Goal: Task Accomplishment & Management: Manage account settings

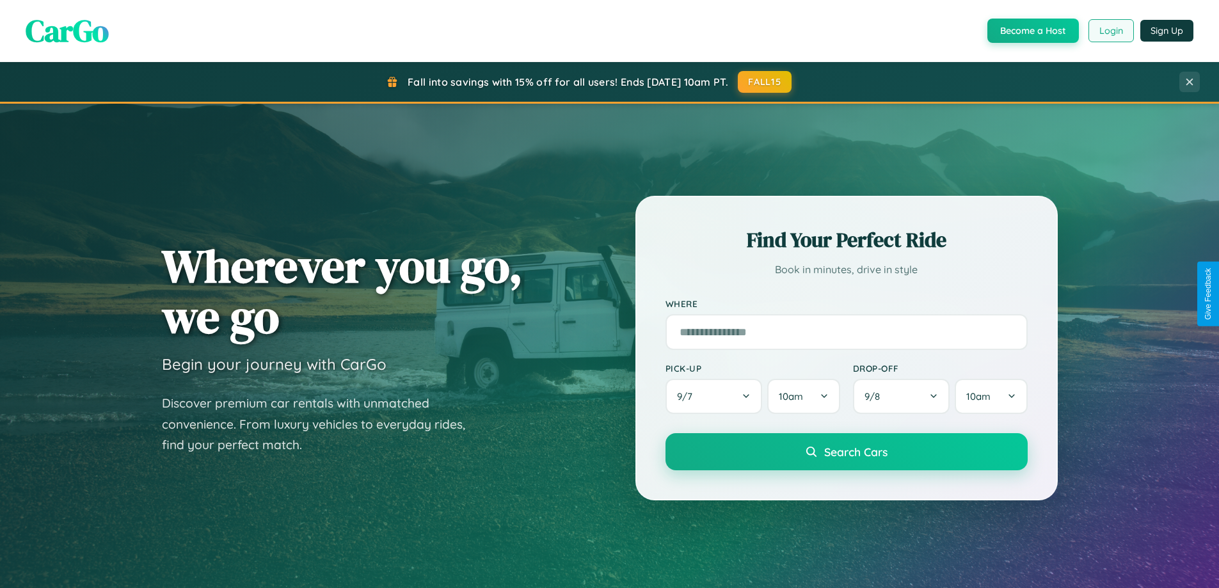
click at [1110, 31] on button "Login" at bounding box center [1111, 30] width 45 height 23
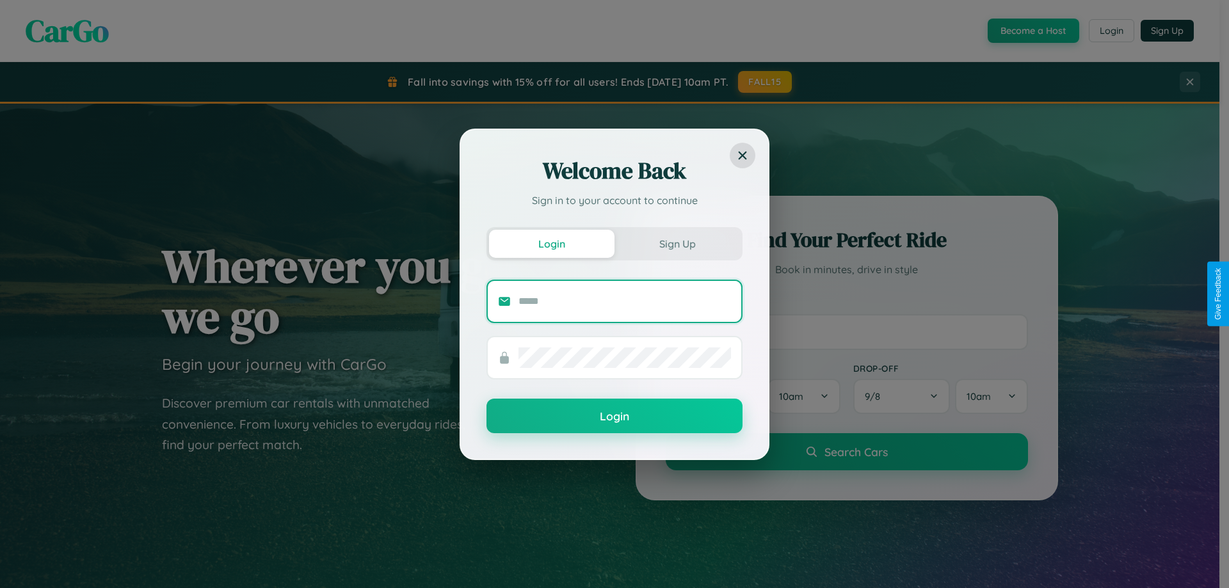
click at [625, 301] on input "text" at bounding box center [624, 301] width 212 height 20
type input "**********"
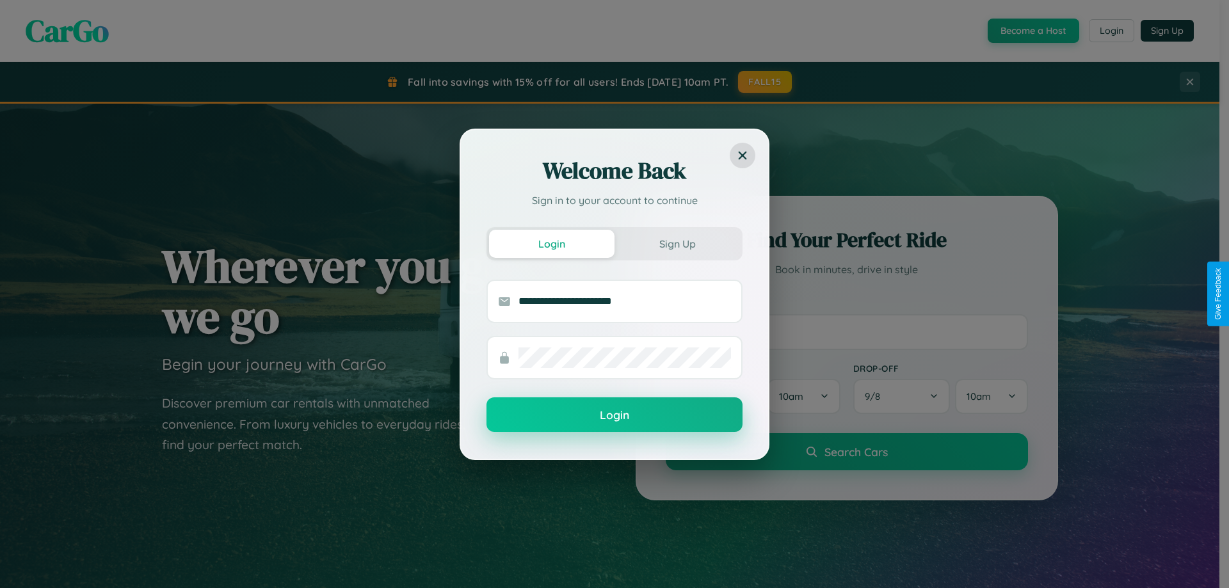
click at [614, 415] on button "Login" at bounding box center [614, 414] width 256 height 35
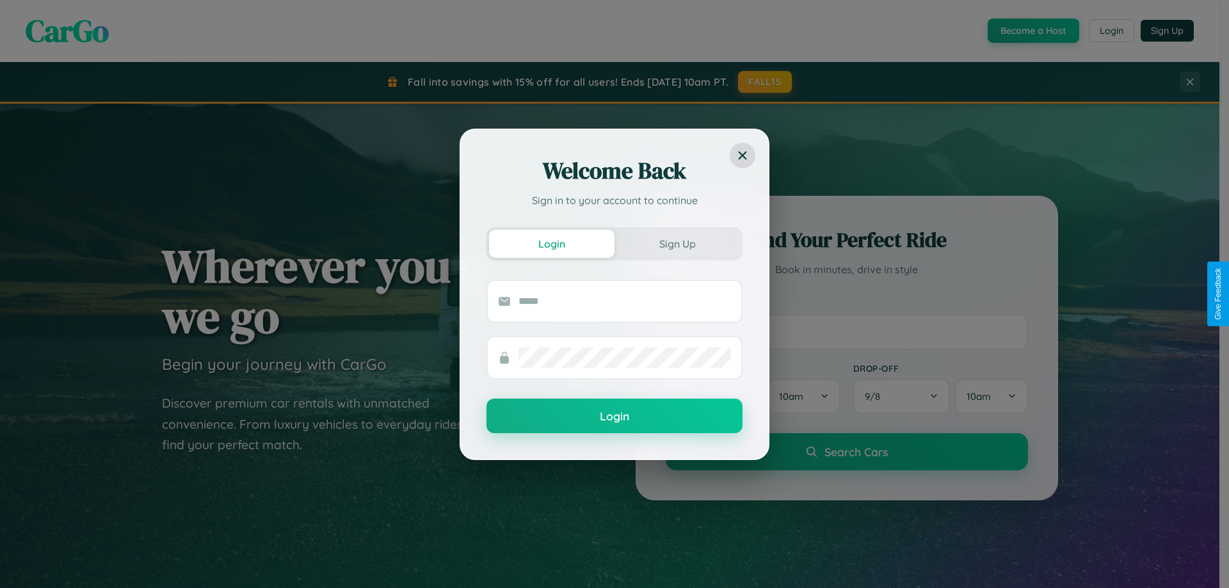
scroll to position [2462, 0]
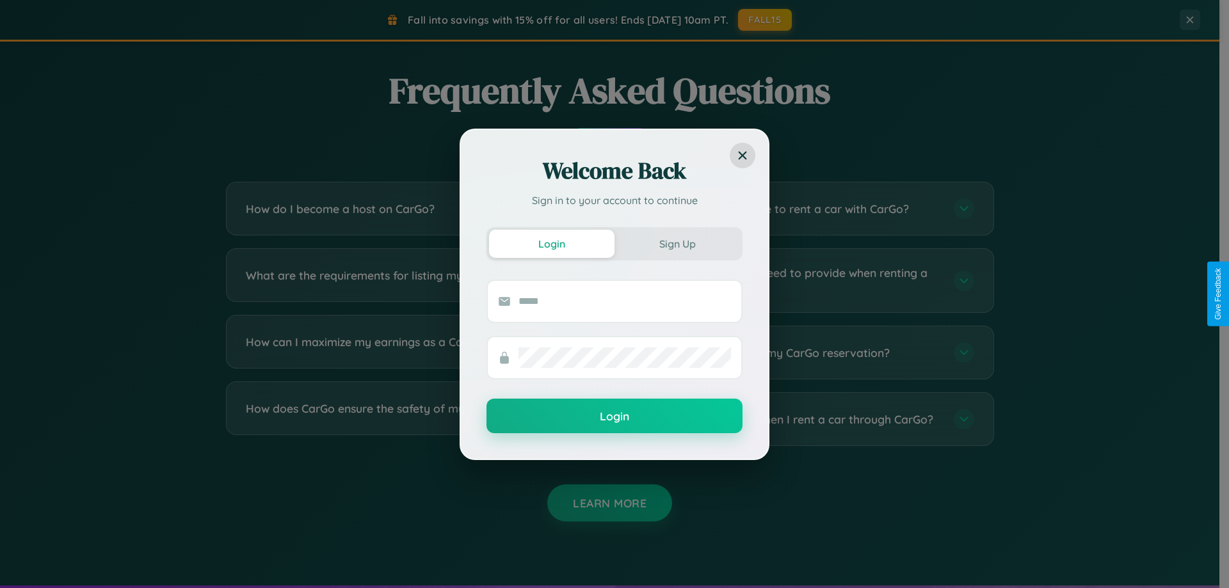
click at [411, 353] on div "Welcome Back Sign in to your account to continue Login Sign Up Login" at bounding box center [614, 294] width 1229 height 588
click at [808, 419] on div "Welcome Back Sign in to your account to continue Login Sign Up Login" at bounding box center [614, 294] width 1229 height 588
click at [411, 353] on div "Welcome Back Sign in to your account to continue Login Sign Up Login" at bounding box center [614, 294] width 1229 height 588
click at [411, 419] on div "Welcome Back Sign in to your account to continue Login Sign Up Login" at bounding box center [614, 294] width 1229 height 588
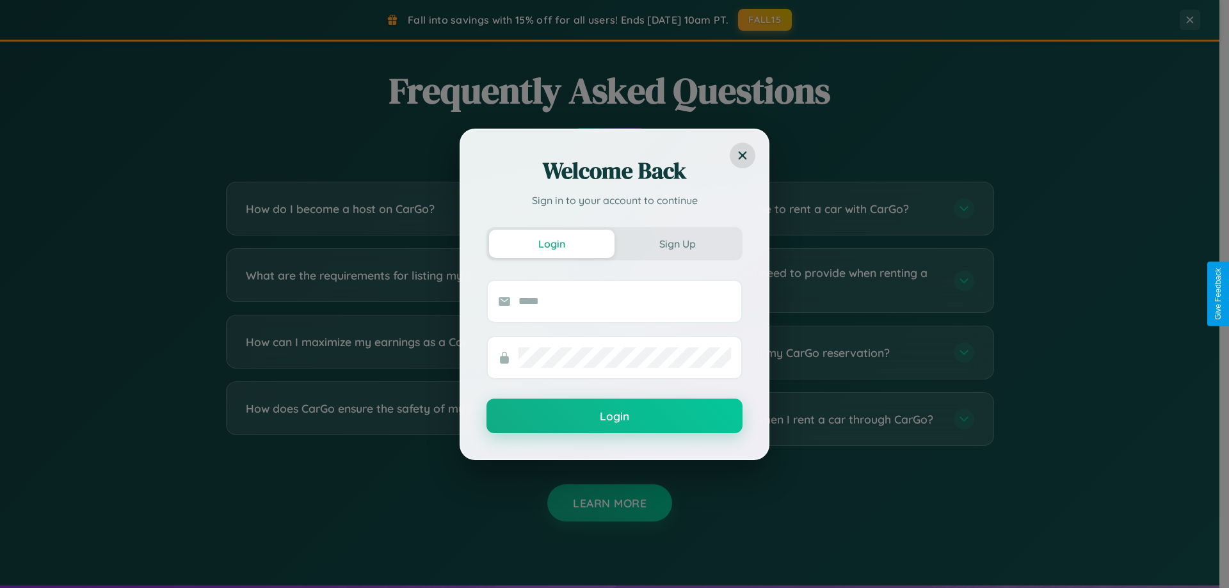
click at [411, 280] on div "Welcome Back Sign in to your account to continue Login Sign Up Login" at bounding box center [614, 294] width 1229 height 588
click at [808, 353] on div "Welcome Back Sign in to your account to continue Login Sign Up Login" at bounding box center [614, 294] width 1229 height 588
click at [765, 20] on div "Welcome Back Sign in to your account to continue Login Sign Up Login" at bounding box center [614, 294] width 1229 height 588
